Goal: Task Accomplishment & Management: Complete application form

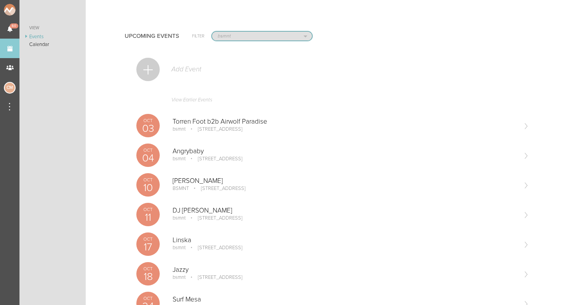
select select "1790"
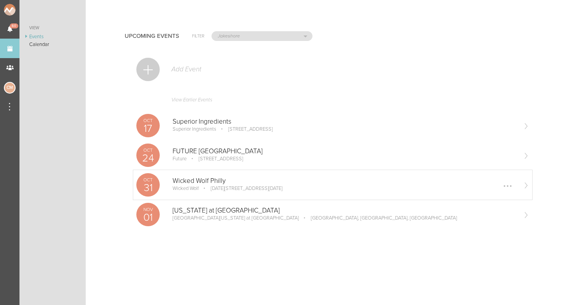
click at [194, 175] on div "[DATE] Wicked Wolf Philly Wicked Wolf [DATE][STREET_ADDRESS][DATE] Edit Remove" at bounding box center [332, 185] width 399 height 30
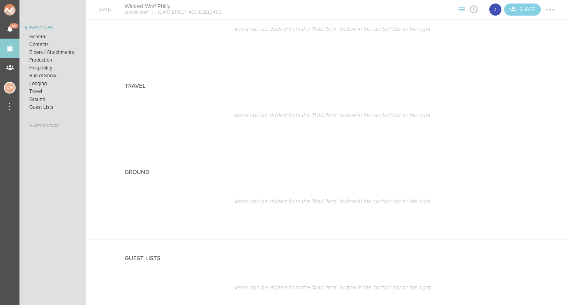
scroll to position [694, 0]
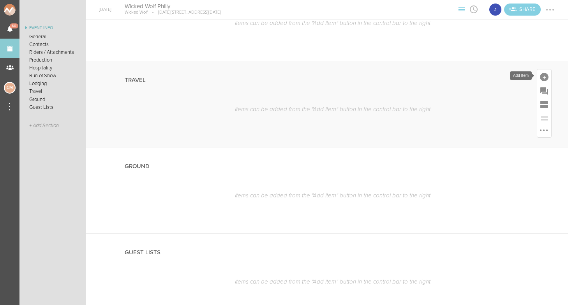
click at [542, 76] on div at bounding box center [544, 77] width 9 height 9
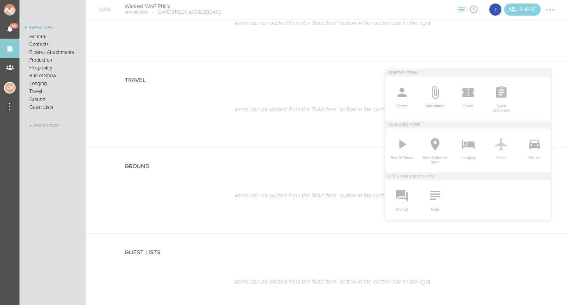
click at [500, 145] on icon at bounding box center [501, 144] width 12 height 12
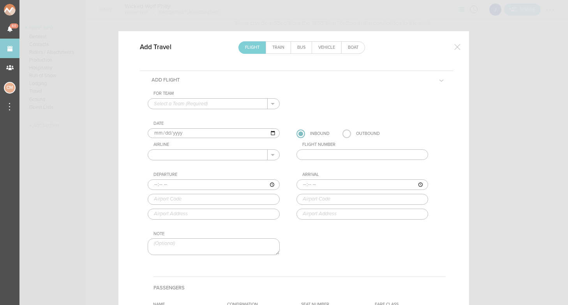
click at [179, 92] on div "For Team" at bounding box center [217, 93] width 126 height 5
click at [179, 112] on div "For Team + Add New Team Jakeshore . Date 2025-10-31 Inbound Outbound Airline AN…" at bounding box center [297, 180] width 298 height 178
click at [179, 113] on p "Jakeshore" at bounding box center [214, 116] width 120 height 13
type input "Jakeshore"
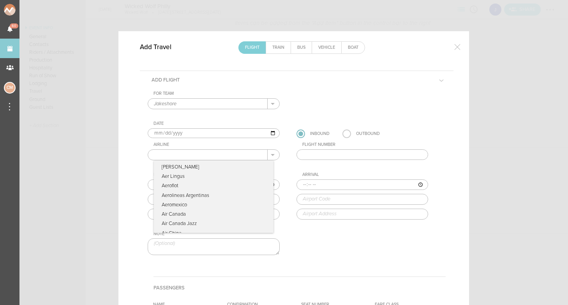
click at [212, 156] on input "text" at bounding box center [208, 155] width 120 height 10
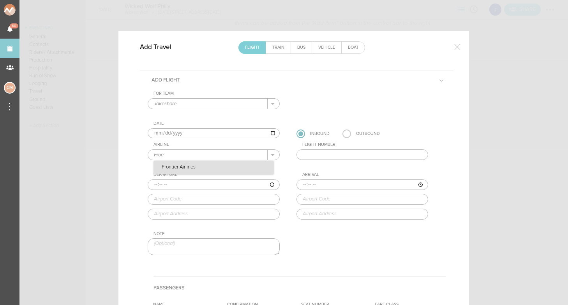
click at [199, 166] on p "Frontier Airlines" at bounding box center [214, 167] width 120 height 13
type input "Frontier Airlines"
click at [351, 152] on input "text" at bounding box center [363, 154] width 132 height 11
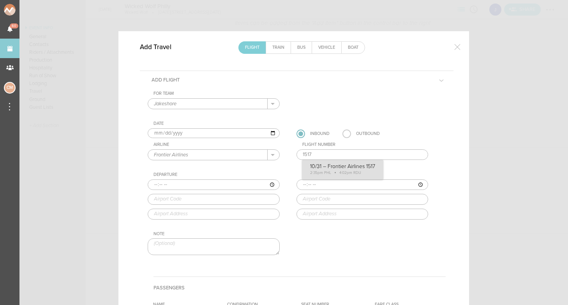
type input "1517"
type input "14:35"
type input "PHL"
type input "Philadelphia International Airport, Industrial Highway and Island Road, Philade…"
type input "16:02"
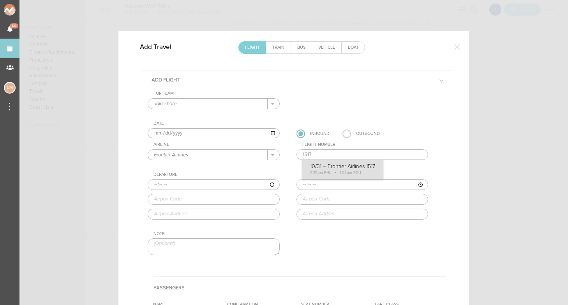
type input "RDU"
type input "Raleigh-Durham International Airport, Raleigh/Durham, NC, 27623, United States"
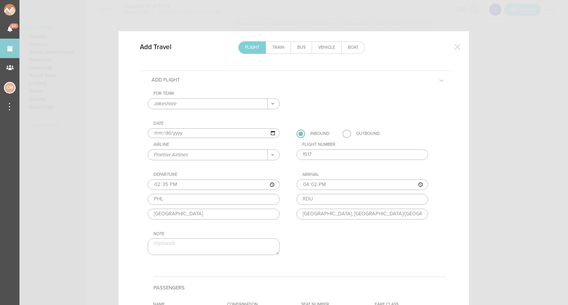
click at [329, 173] on div "For Team Jakeshore + Add New Team Jakeshore . Jakeshore Date 2025-10-31 Inbound…" at bounding box center [297, 180] width 298 height 178
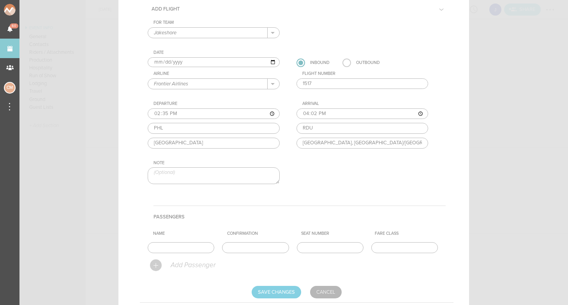
scroll to position [94, 0]
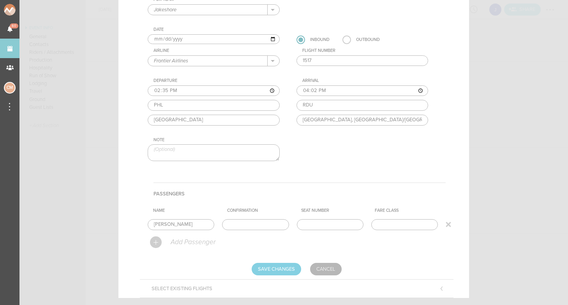
type input "Jake"
click at [265, 226] on input "text" at bounding box center [255, 224] width 67 height 11
paste input "XCE8GV"
type input "XCE8GV"
click at [281, 269] on input "Save Changes" at bounding box center [276, 269] width 49 height 12
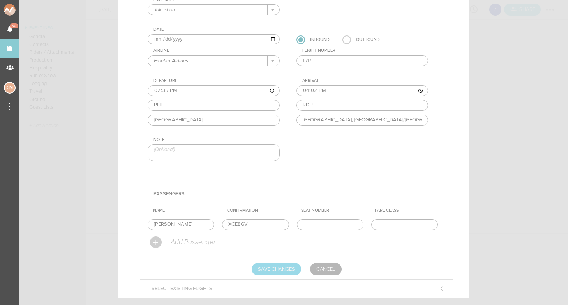
type input "Saving..."
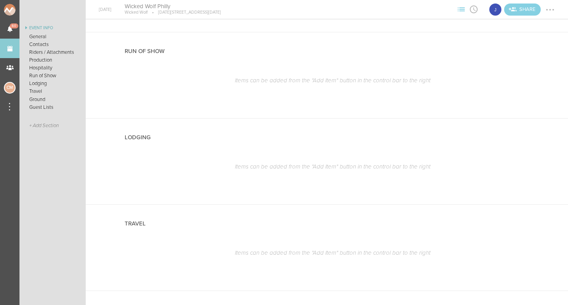
scroll to position [410, 0]
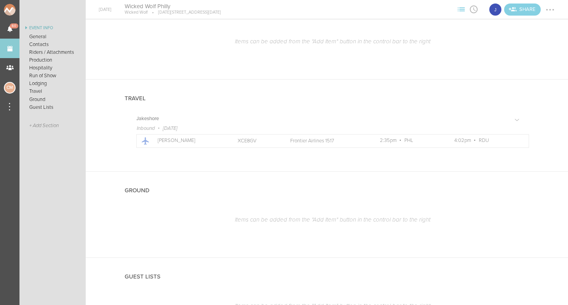
scroll to position [682, 0]
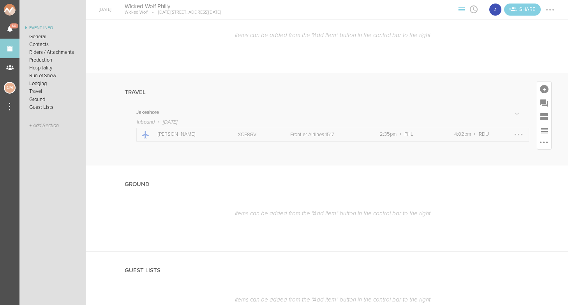
click at [519, 134] on div at bounding box center [519, 135] width 2 height 2
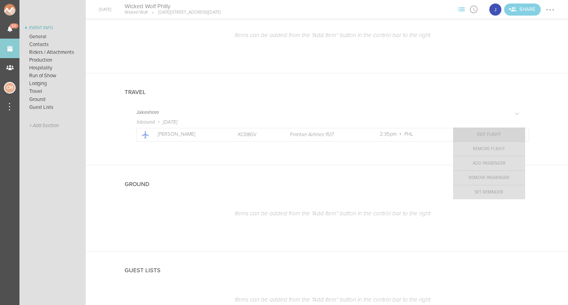
click at [500, 134] on link "Edit Flight" at bounding box center [489, 134] width 72 height 14
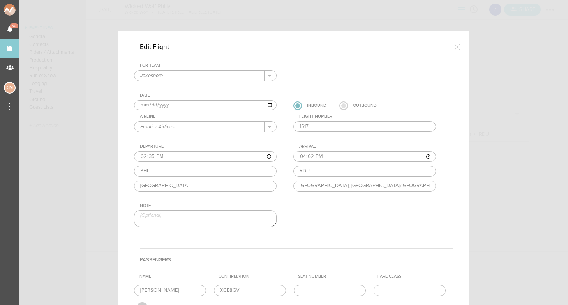
click at [345, 106] on label at bounding box center [343, 105] width 9 height 9
click at [0, 0] on input "radio" at bounding box center [0, 0] width 0 height 0
click at [141, 105] on input "2025-10-31" at bounding box center [205, 105] width 143 height 10
type input "2025-11-01"
click at [286, 71] on div "For Team Jakeshore + Add New Team Jakeshore ." at bounding box center [213, 72] width 158 height 18
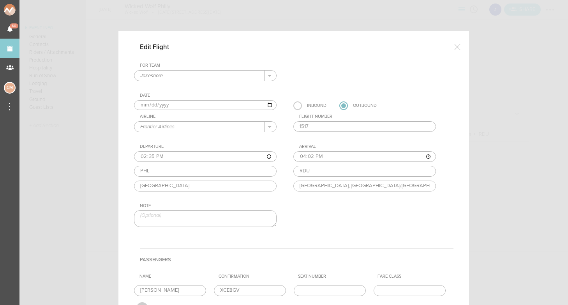
click at [315, 129] on input "1517" at bounding box center [364, 126] width 143 height 11
type input "1517"
click at [323, 143] on div "For Team Jakeshore + Add New Team Jakeshore . Date 2025-11-01 Inbound Outbound …" at bounding box center [294, 152] width 320 height 178
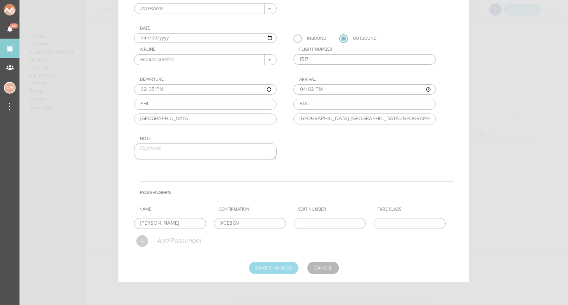
scroll to position [67, 0]
click at [279, 265] on input "Save Changes" at bounding box center [273, 268] width 49 height 12
type input "Saving..."
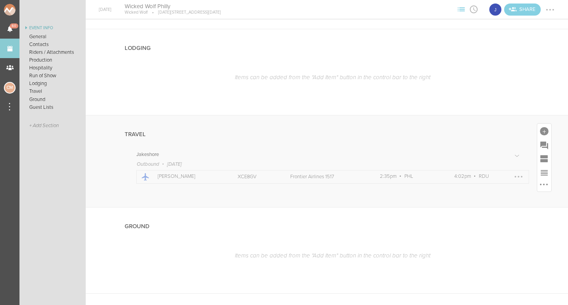
scroll to position [633, 0]
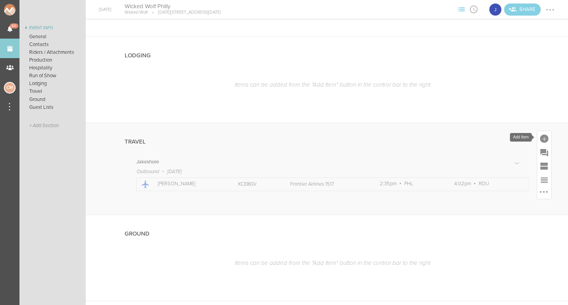
click at [544, 133] on div at bounding box center [544, 138] width 14 height 14
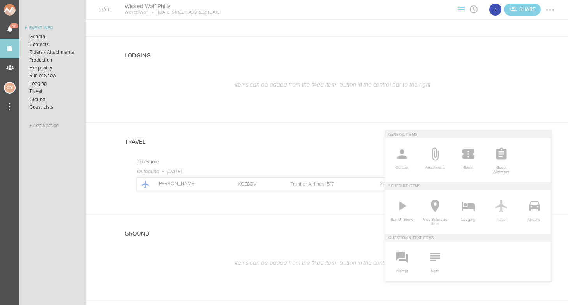
click at [503, 214] on span "Travel" at bounding box center [501, 218] width 25 height 8
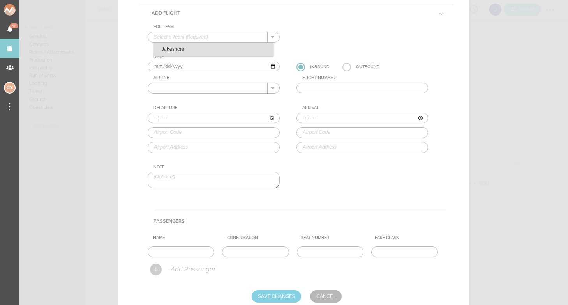
click at [223, 53] on p "Jakeshore" at bounding box center [214, 49] width 120 height 13
type input "Jakeshore"
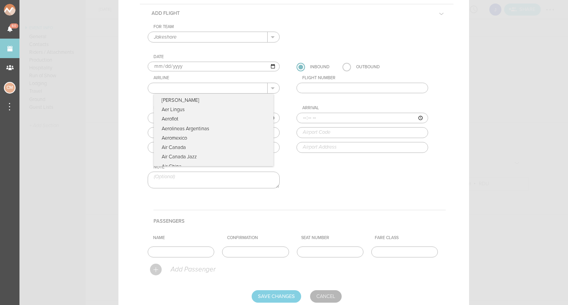
click at [205, 88] on input "text" at bounding box center [208, 88] width 120 height 10
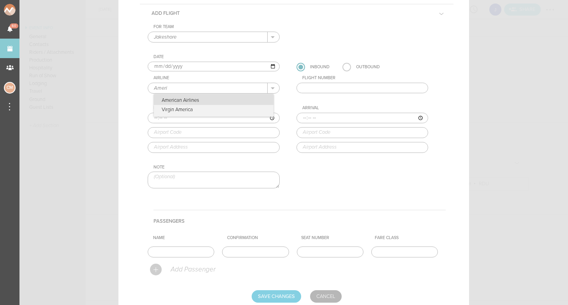
click at [196, 98] on p "American Airlines" at bounding box center [214, 99] width 120 height 11
type input "American Airlines"
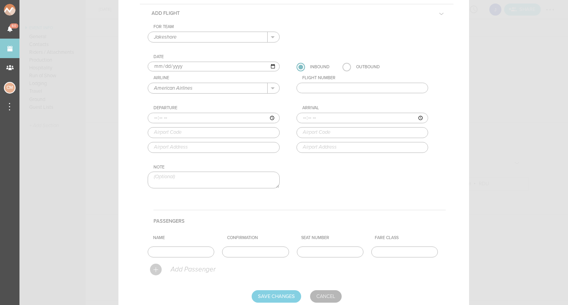
click at [335, 85] on input "text" at bounding box center [363, 88] width 132 height 11
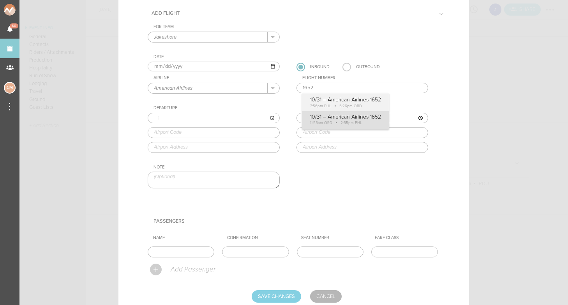
type input "1652"
type input "11:55"
type input "ORD"
type input "Chicago O'Hare International Airport, 10000 West O'Hare, Chicago, IL, 60666, Un…"
type input "14:55"
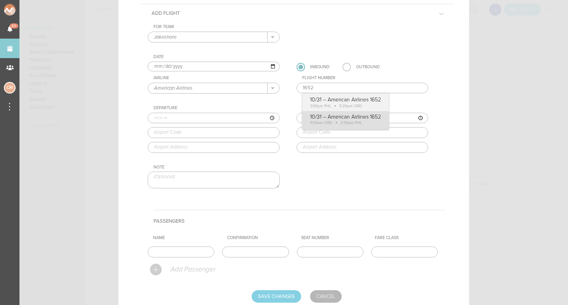
type input "PHL"
type input "Philadelphia International Airport, Industrial Highway and Island Road, Philade…"
click at [377, 117] on div "For Team Jakeshore + Add New Team Jakeshore . Jakeshore Date 2025-10-31 Inbound…" at bounding box center [297, 113] width 298 height 178
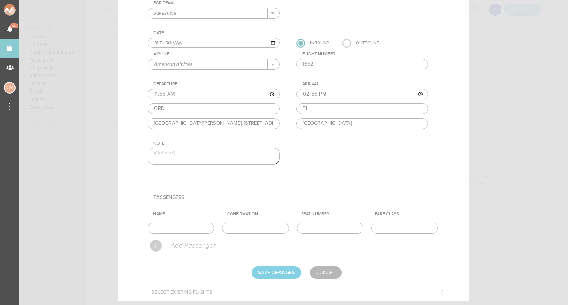
scroll to position [91, 0]
type input "Jake"
click at [243, 228] on input "text" at bounding box center [255, 227] width 67 height 11
paste input "ODPXHX"
type input "ODPXHX"
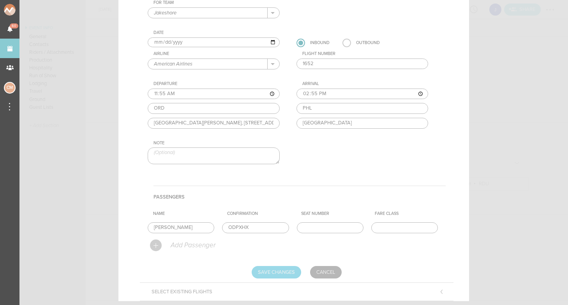
click at [279, 268] on input "Save Changes" at bounding box center [276, 272] width 49 height 12
type input "Saving..."
